Goal: Task Accomplishment & Management: Complete application form

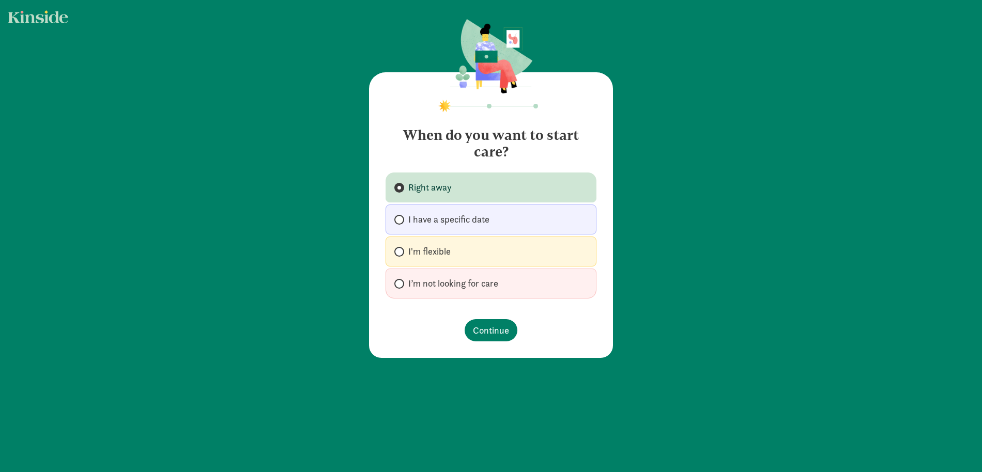
click at [423, 246] on span "I'm flexible" at bounding box center [429, 251] width 42 height 12
click at [401, 249] on input "I'm flexible" at bounding box center [397, 252] width 7 height 7
radio input "true"
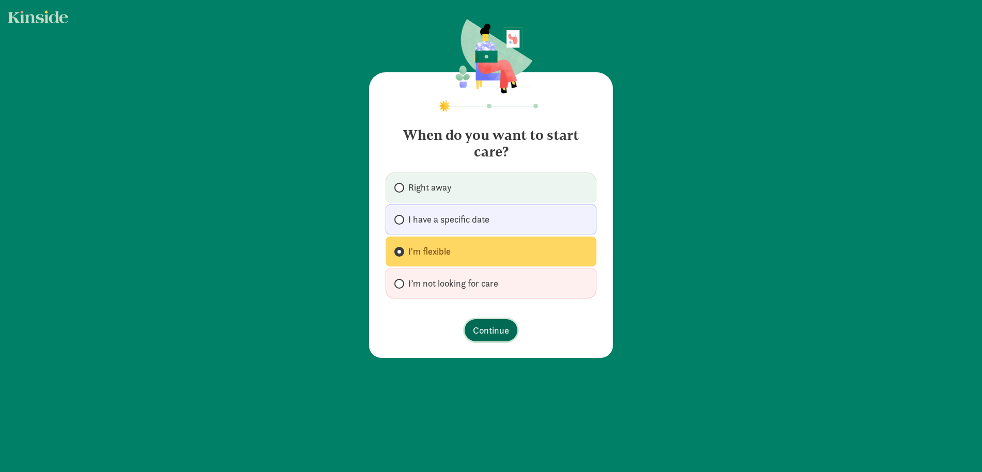
click at [495, 327] on span "Continue" at bounding box center [491, 330] width 36 height 14
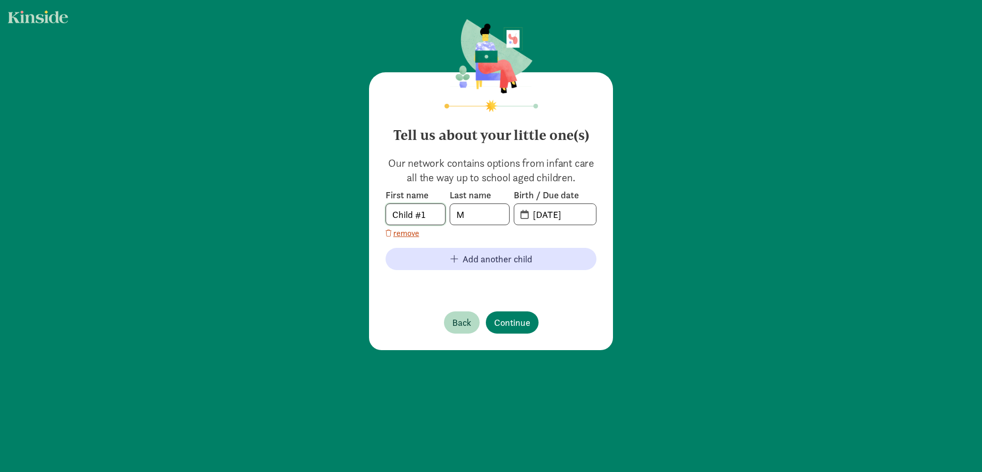
click at [424, 216] on input "Child #1" at bounding box center [415, 214] width 59 height 21
click at [426, 217] on input "Child #1" at bounding box center [415, 214] width 59 height 21
type input "Kaia"
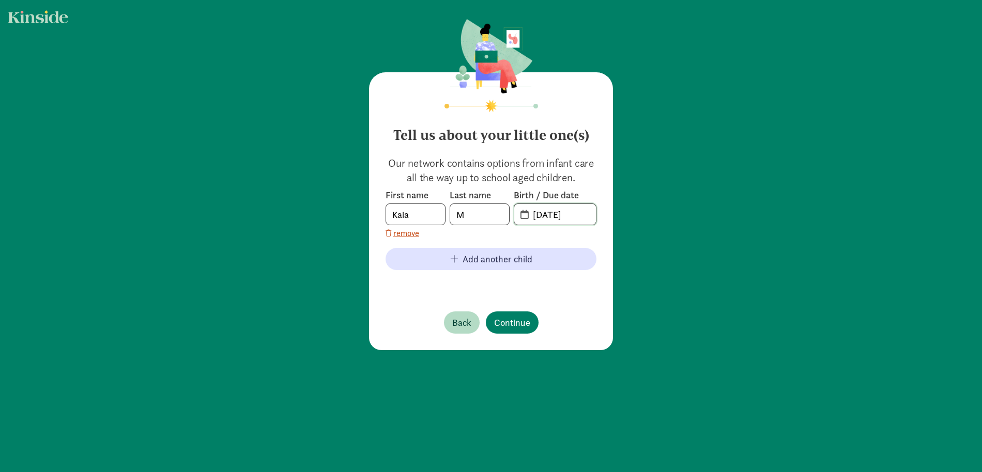
type input "[DATE]"
click at [524, 336] on footer "Back Continue" at bounding box center [490, 322] width 211 height 39
click at [516, 320] on span "Continue" at bounding box center [512, 323] width 36 height 14
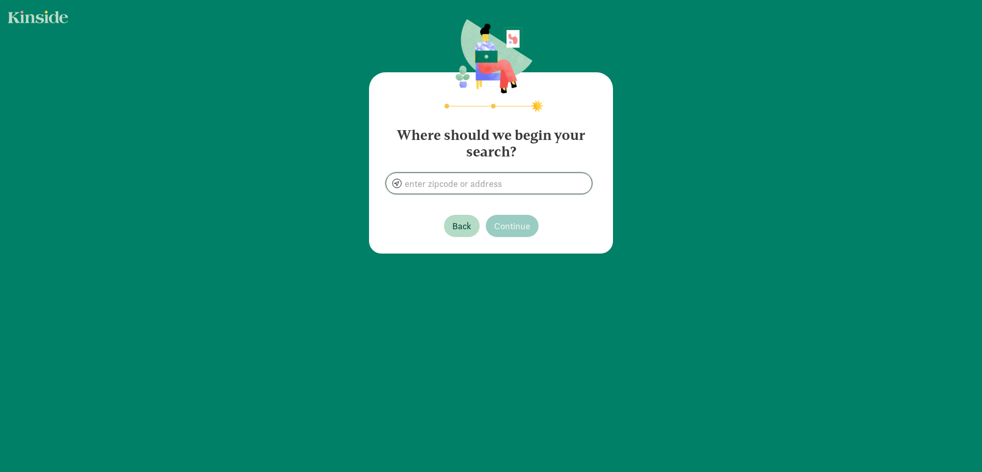
click at [477, 173] on input at bounding box center [489, 183] width 206 height 21
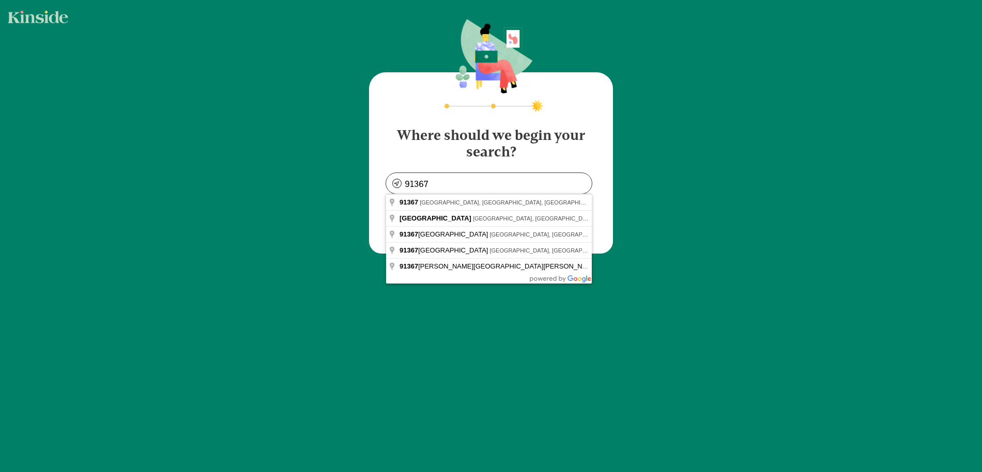
type input "[GEOGRAPHIC_DATA], [GEOGRAPHIC_DATA]"
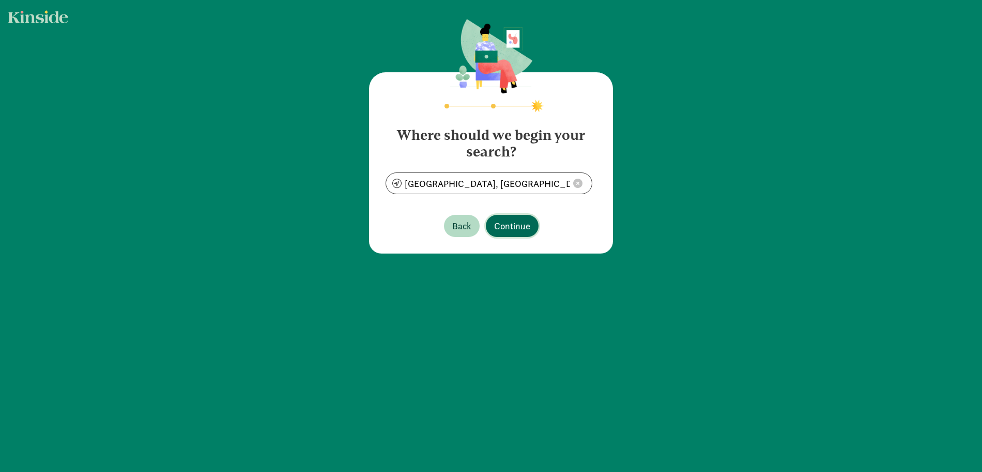
click at [514, 226] on span "Continue" at bounding box center [512, 226] width 36 height 14
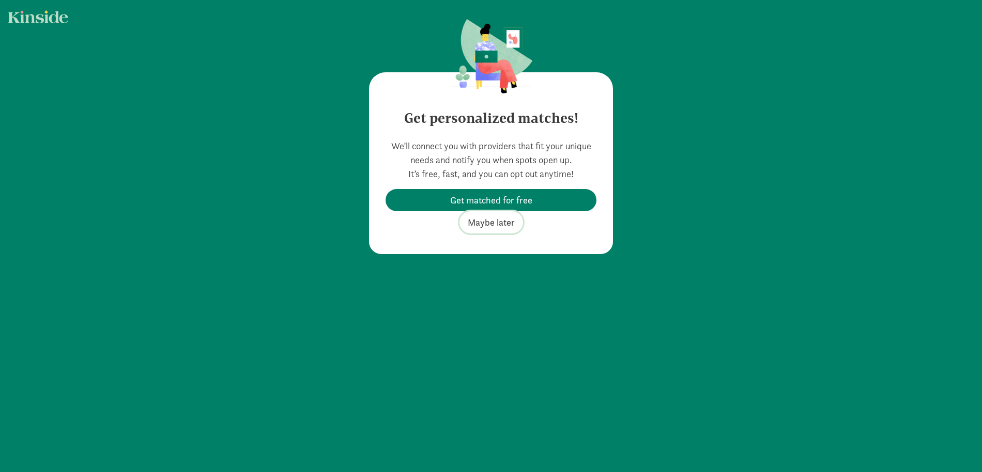
click at [500, 225] on span "Maybe later" at bounding box center [491, 222] width 47 height 14
